Goal: Ask a question

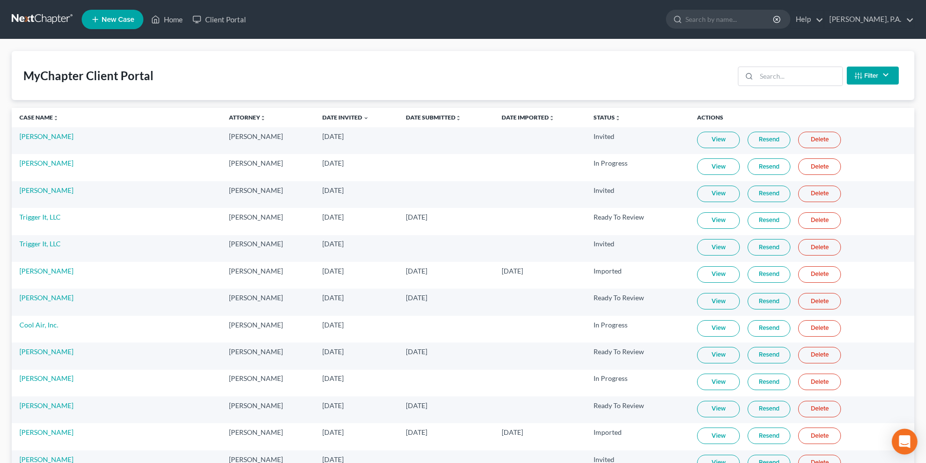
click at [908, 437] on icon "Open Intercom Messenger" at bounding box center [904, 441] width 11 height 13
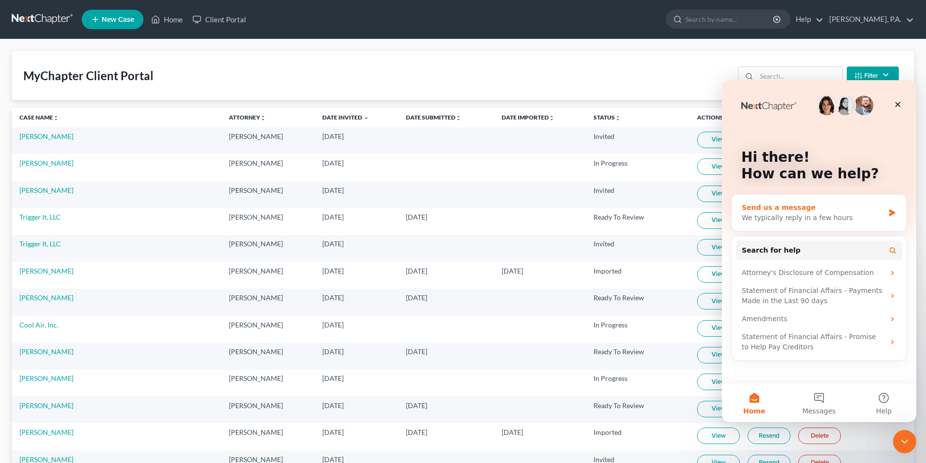
click at [780, 208] on div "Send us a message" at bounding box center [813, 208] width 142 height 10
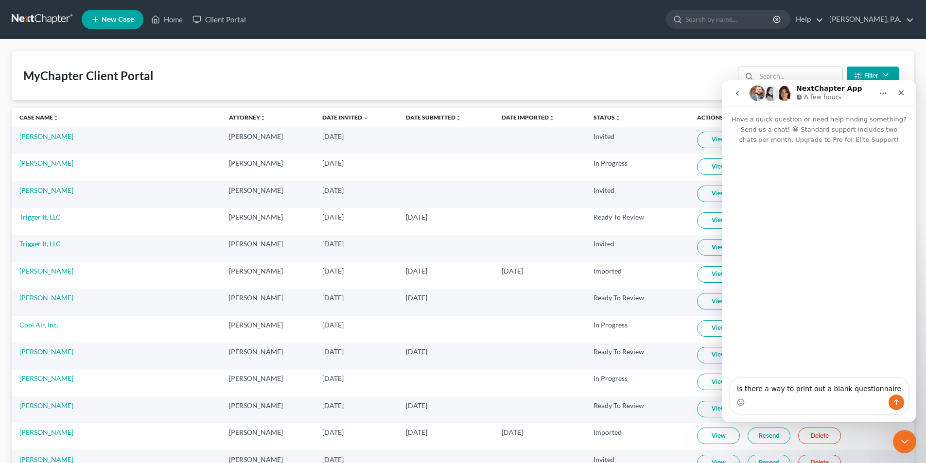
type textarea "Is there a way to print out a blank questionnaire?"
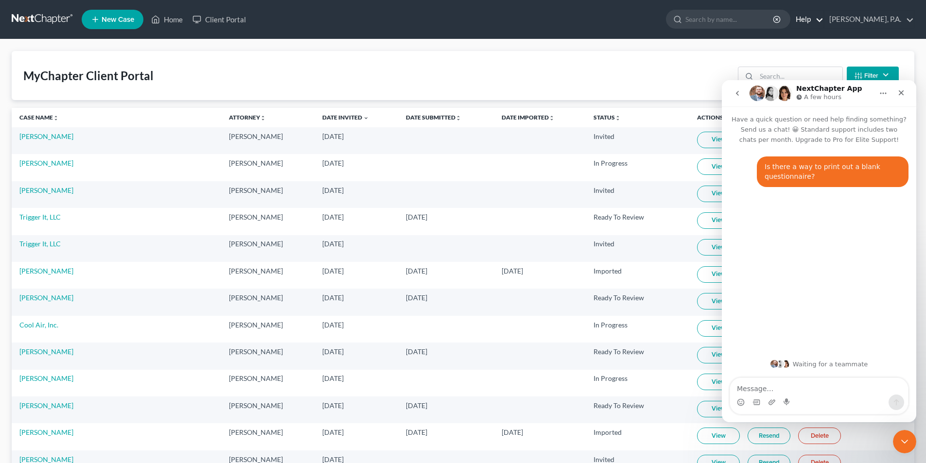
click at [823, 18] on link "Help" at bounding box center [807, 19] width 33 height 17
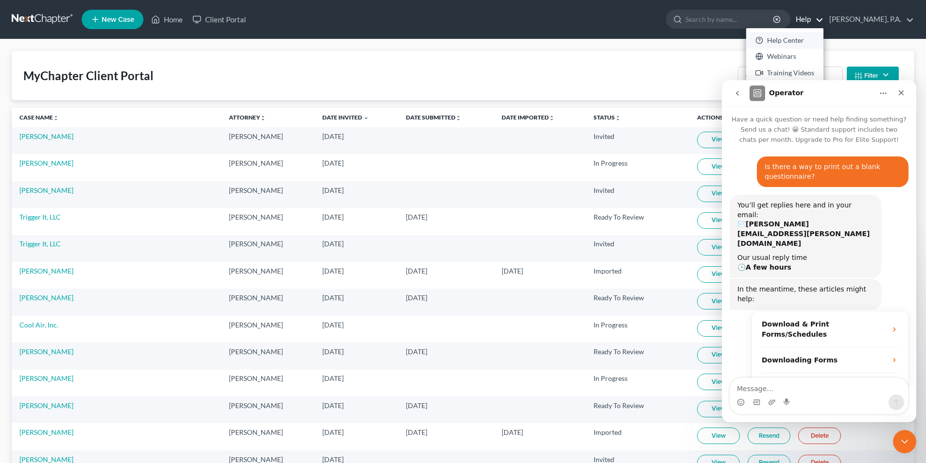
scroll to position [7, 0]
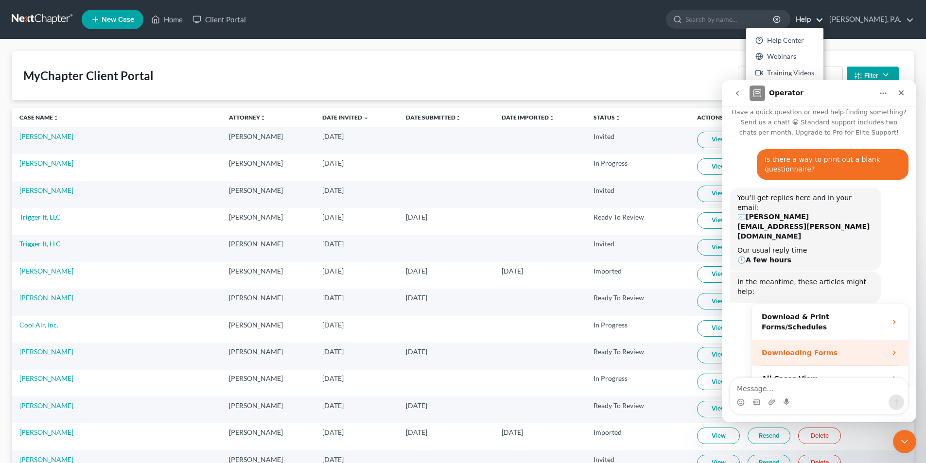
click at [890, 349] on icon "Operator says…" at bounding box center [894, 353] width 8 height 8
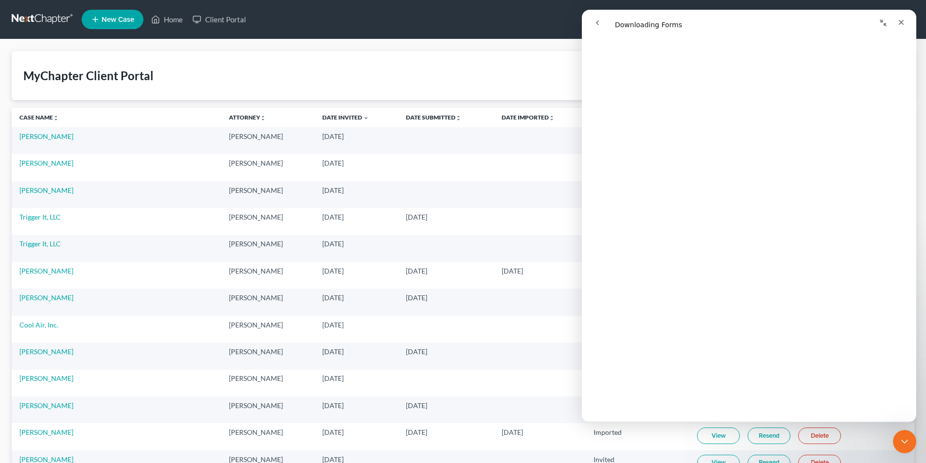
scroll to position [2313, 0]
click at [895, 19] on div "Close" at bounding box center [900, 22] width 17 height 17
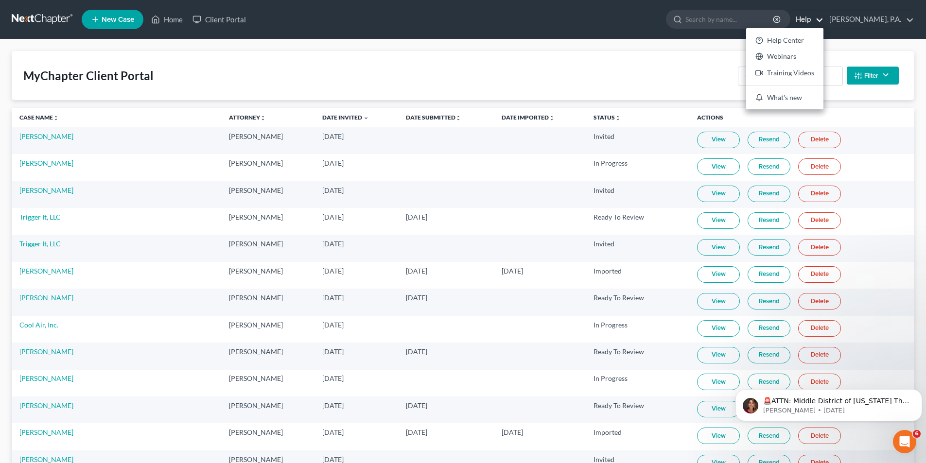
scroll to position [0, 0]
click at [907, 440] on icon "Open Intercom Messenger" at bounding box center [903, 441] width 16 height 16
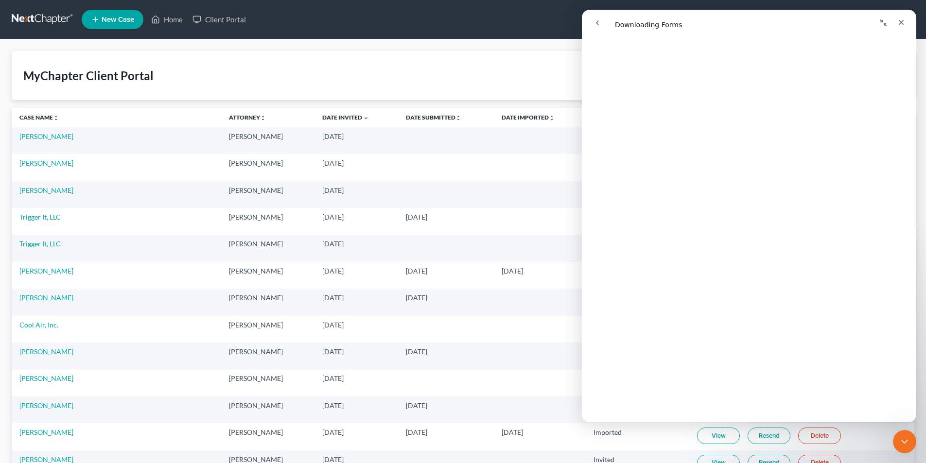
scroll to position [777, 0]
click at [900, 23] on icon "Close" at bounding box center [901, 22] width 5 height 5
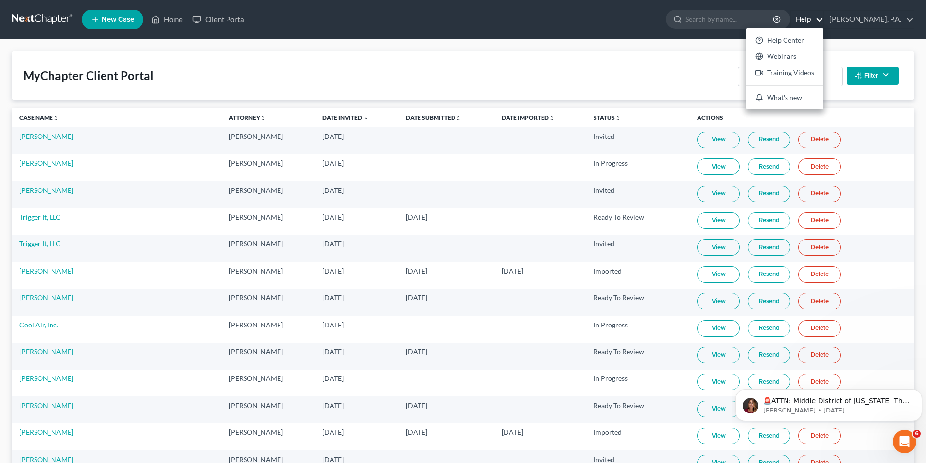
scroll to position [0, 0]
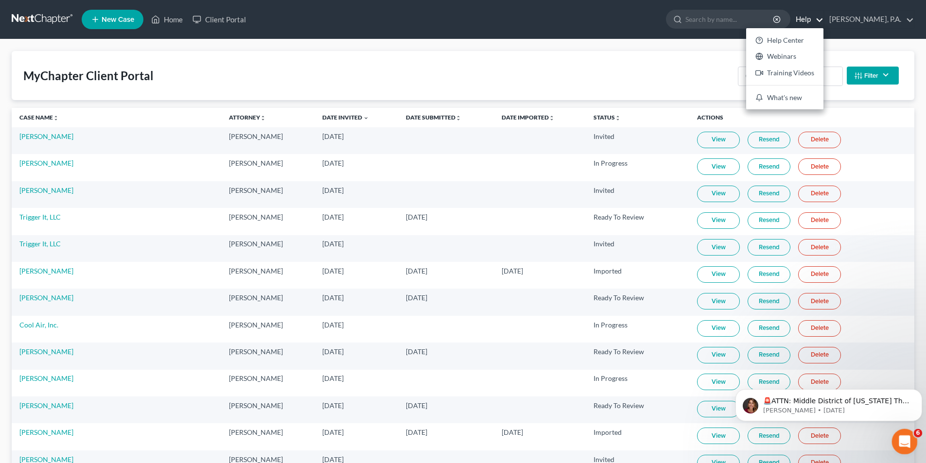
click at [905, 435] on icon "Open Intercom Messenger" at bounding box center [903, 441] width 16 height 16
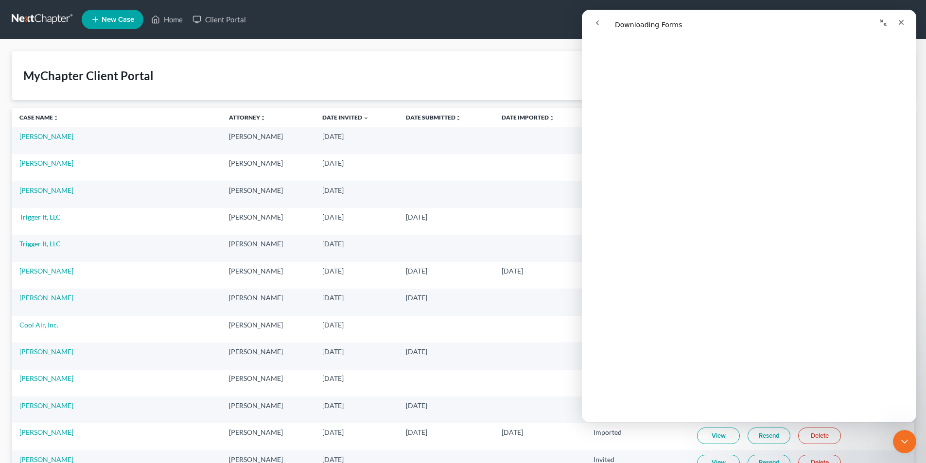
click at [596, 25] on icon "go back" at bounding box center [597, 23] width 8 height 8
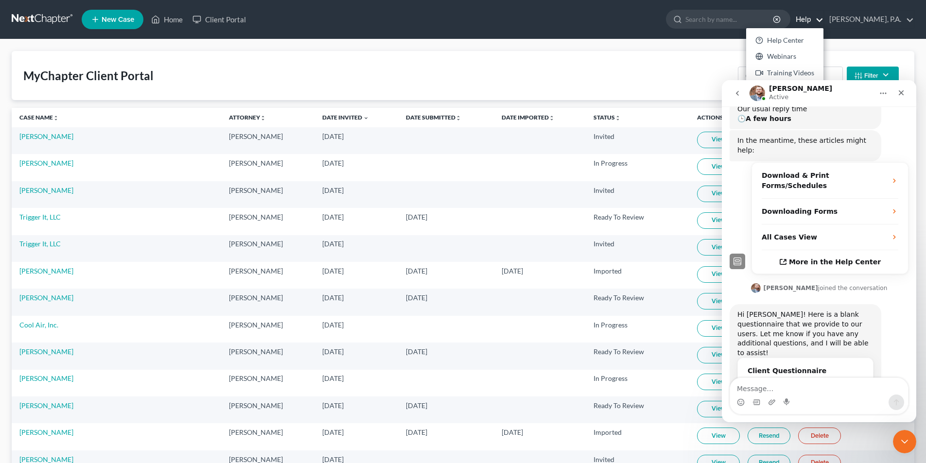
scroll to position [172, 0]
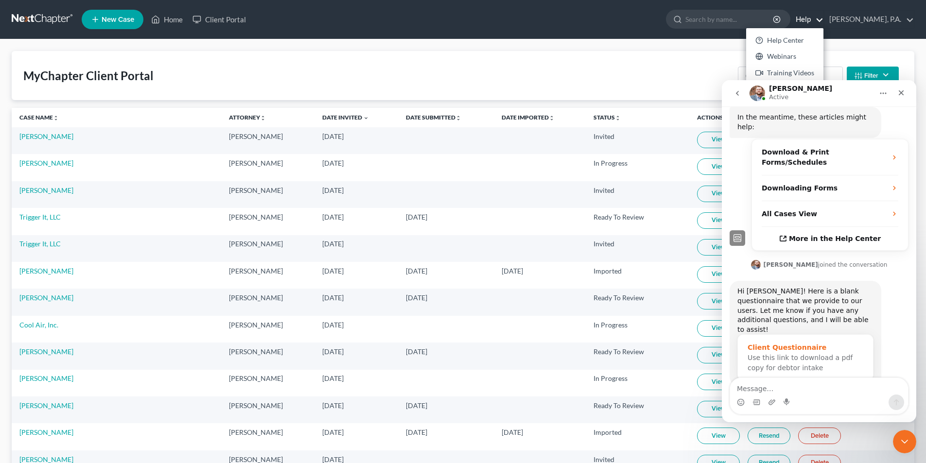
click at [788, 354] on span "Use this link to download a pdf copy for debtor intake" at bounding box center [799, 363] width 105 height 18
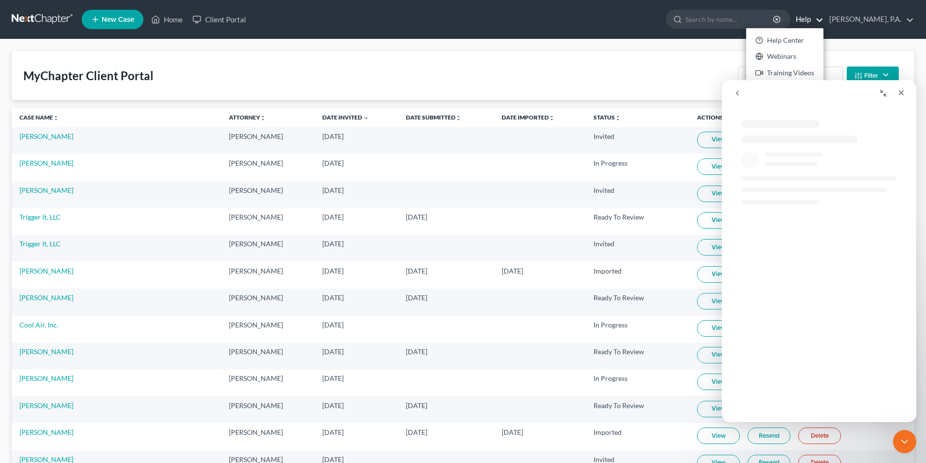
scroll to position [0, 0]
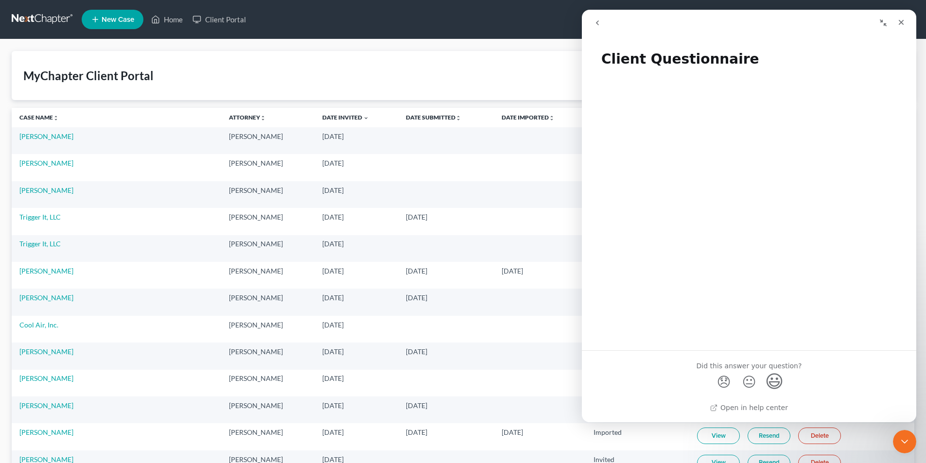
click at [776, 385] on span "😃" at bounding box center [774, 381] width 19 height 26
click at [902, 22] on icon "Close" at bounding box center [901, 22] width 5 height 5
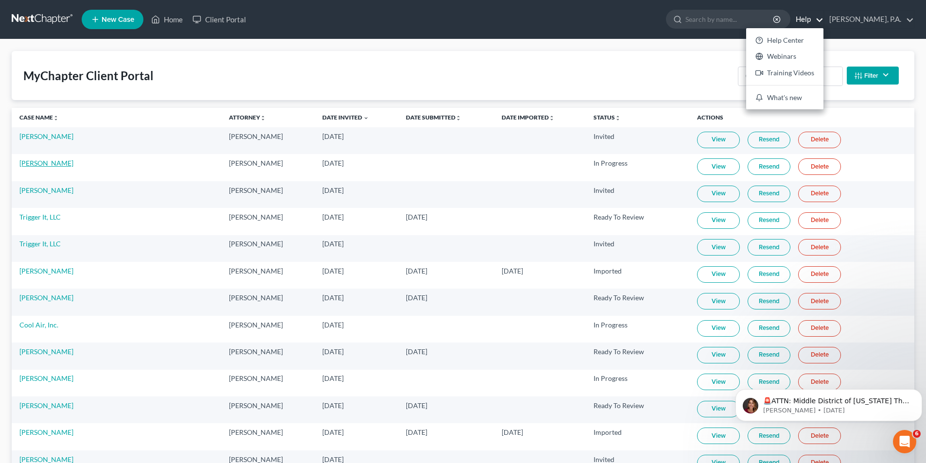
click at [44, 161] on link "[PERSON_NAME]" at bounding box center [46, 163] width 54 height 8
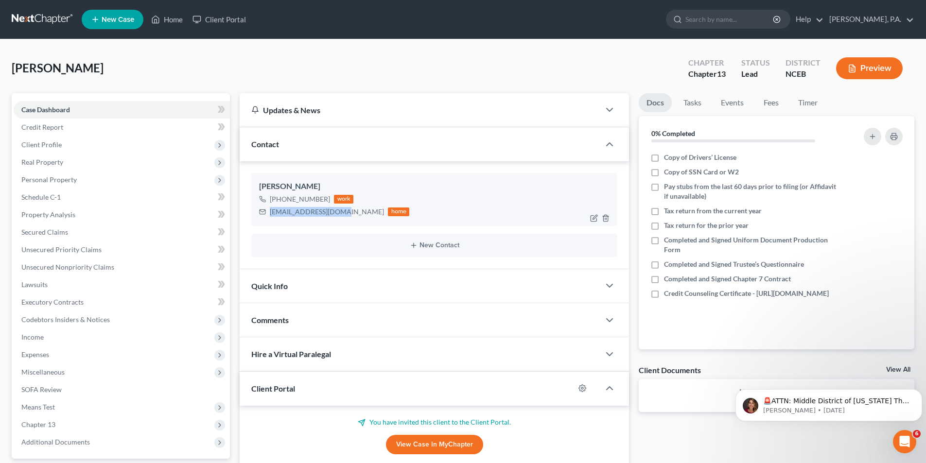
drag, startPoint x: 270, startPoint y: 211, endPoint x: 337, endPoint y: 215, distance: 67.2
click at [337, 215] on div "[EMAIL_ADDRESS][DOMAIN_NAME]" at bounding box center [327, 212] width 114 height 10
copy div "[EMAIL_ADDRESS][DOMAIN_NAME]"
click at [318, 66] on div "[PERSON_NAME] Upgraded Chapter Chapter 13 Status Lead District NCEB Preview" at bounding box center [463, 72] width 902 height 42
